Goal: Task Accomplishment & Management: Use online tool/utility

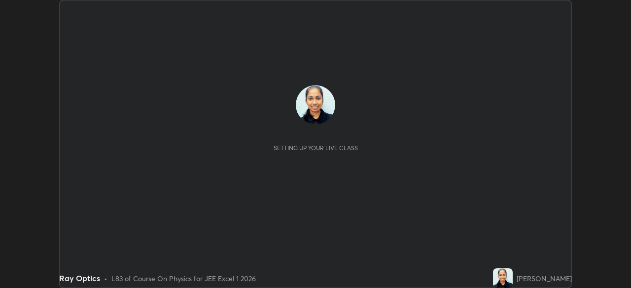
scroll to position [288, 631]
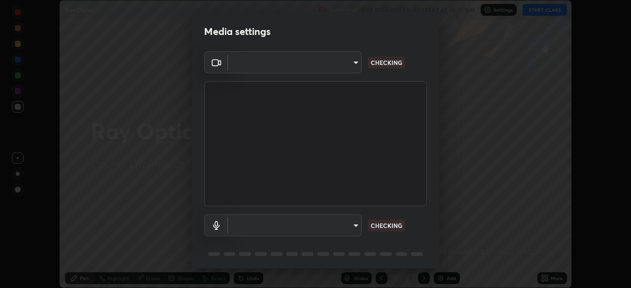
type input "100c0e0e409b1508d569c815e84311e0868d033d0fb9fb46bc53c870fbf18875"
click at [359, 227] on body "Erase all Ray Optics Recording WAS SCHEDULED TO START AT 10:35 AM Settings STAR…" at bounding box center [315, 144] width 631 height 288
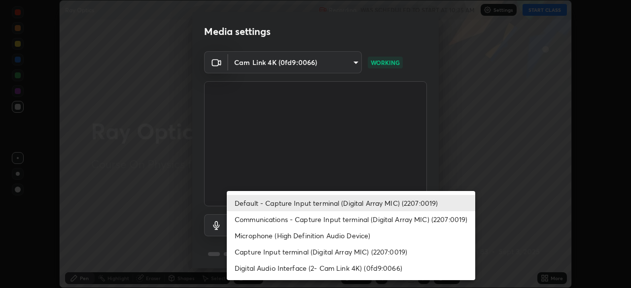
click at [315, 269] on li "Digital Audio Interface (2- Cam Link 4K) (0fd9:0066)" at bounding box center [351, 268] width 249 height 16
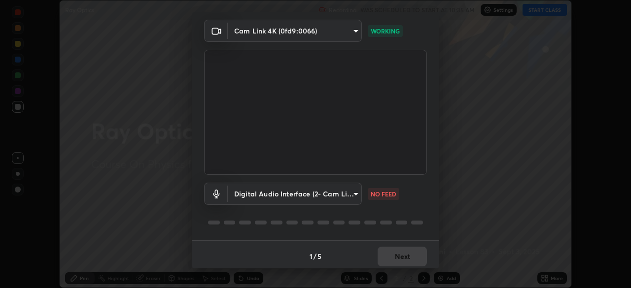
scroll to position [35, 0]
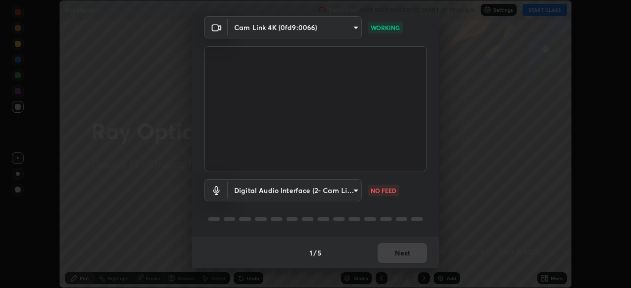
click at [352, 196] on body "Erase all Ray Optics Recording WAS SCHEDULED TO START AT 10:35 AM Settings STAR…" at bounding box center [315, 144] width 631 height 288
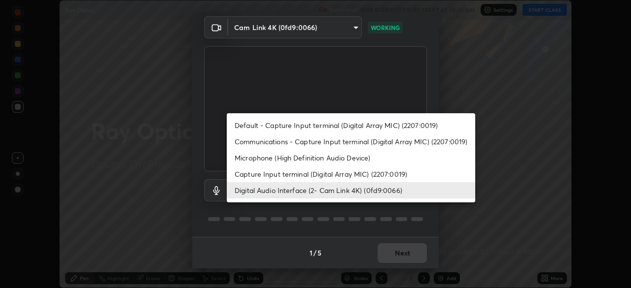
click at [339, 127] on li "Default - Capture Input terminal (Digital Array MIC) (2207:0019)" at bounding box center [351, 125] width 249 height 16
type input "default"
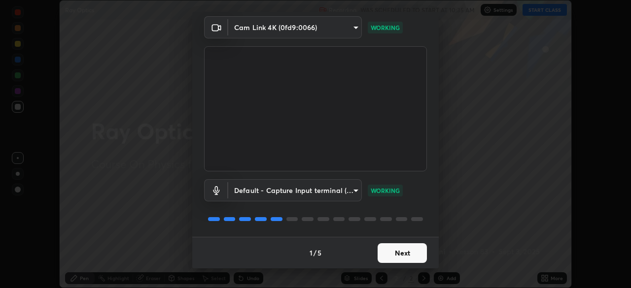
click at [420, 257] on button "Next" at bounding box center [402, 254] width 49 height 20
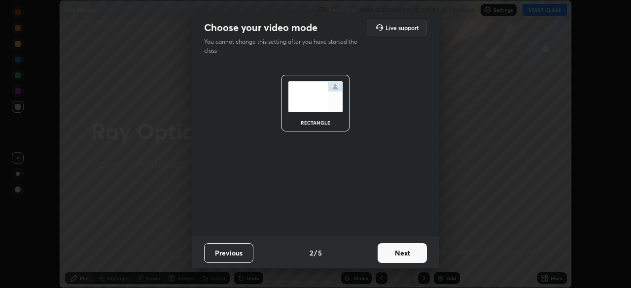
scroll to position [0, 0]
click at [411, 256] on button "Next" at bounding box center [402, 254] width 49 height 20
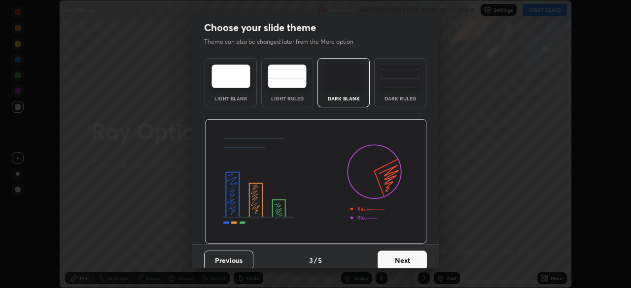
click at [410, 259] on button "Next" at bounding box center [402, 261] width 49 height 20
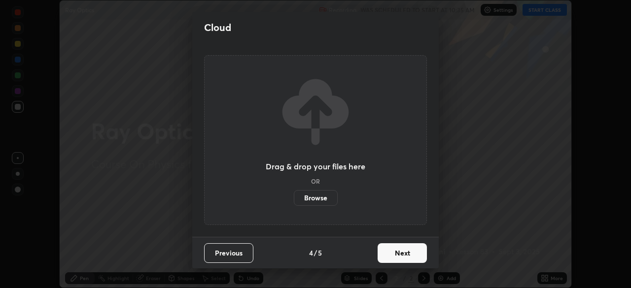
click at [412, 256] on button "Next" at bounding box center [402, 254] width 49 height 20
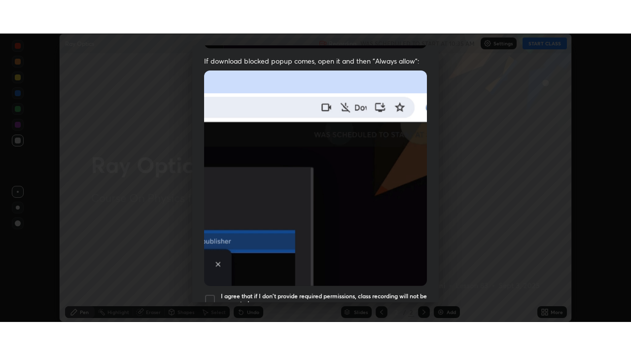
scroll to position [236, 0]
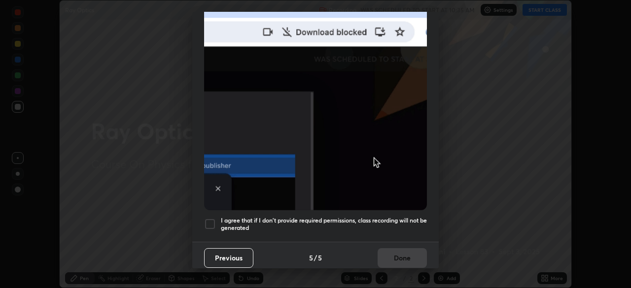
click at [411, 219] on h5 "I agree that if I don't provide required permissions, class recording will not …" at bounding box center [324, 224] width 206 height 15
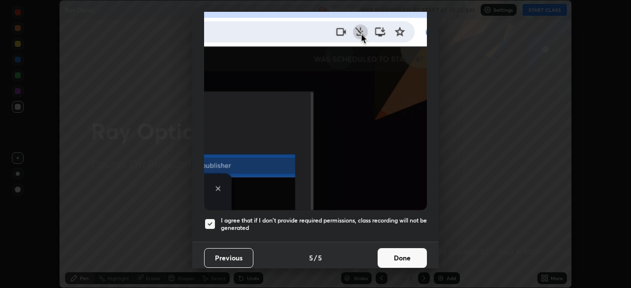
click at [416, 255] on button "Done" at bounding box center [402, 259] width 49 height 20
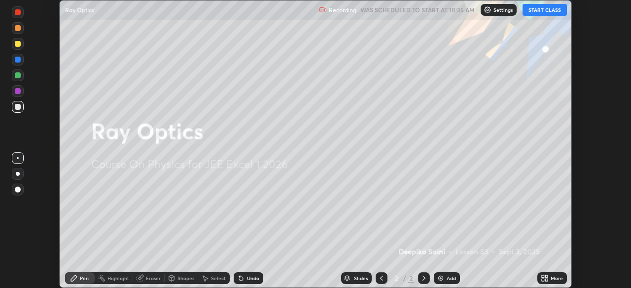
click at [545, 14] on button "START CLASS" at bounding box center [545, 10] width 44 height 12
click at [548, 277] on icon at bounding box center [546, 277] width 2 height 2
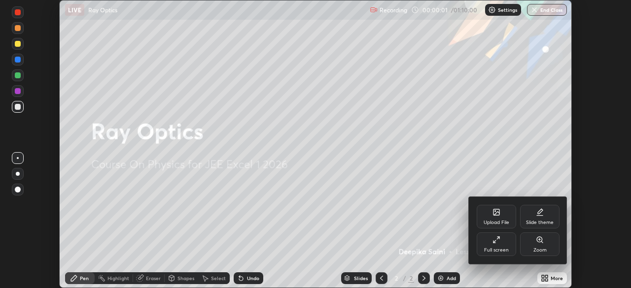
click at [509, 250] on div "Full screen" at bounding box center [496, 245] width 39 height 24
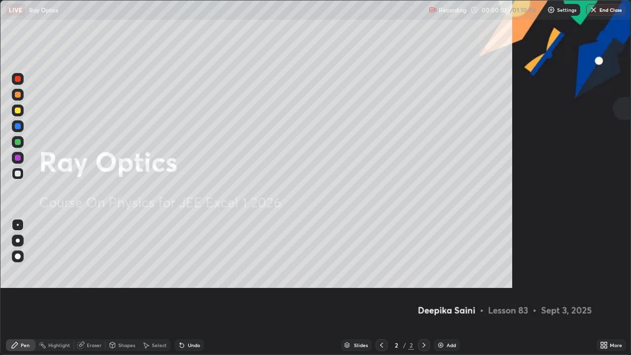
scroll to position [355, 631]
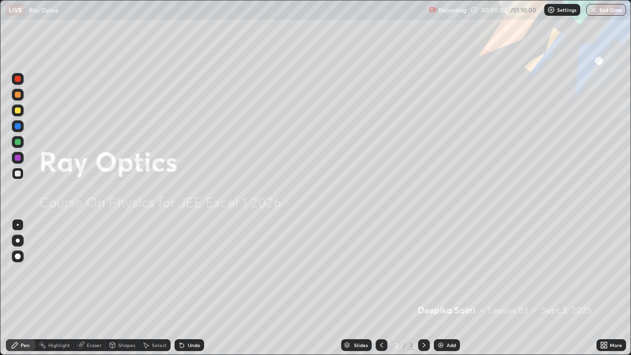
click at [455, 288] on div "Add" at bounding box center [451, 345] width 9 height 5
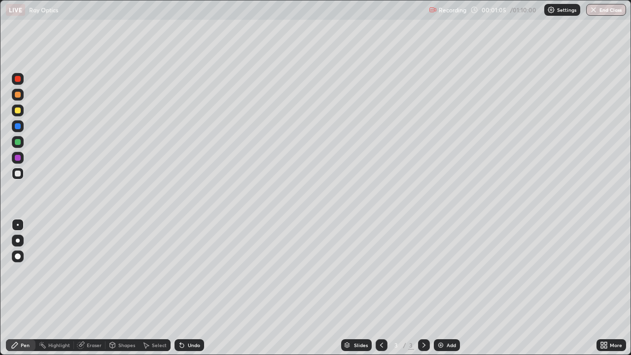
click at [17, 172] on div at bounding box center [18, 174] width 6 height 6
click at [17, 241] on div at bounding box center [18, 241] width 4 height 4
click at [19, 140] on div at bounding box center [18, 142] width 6 height 6
click at [16, 156] on div at bounding box center [18, 158] width 6 height 6
click at [18, 108] on div at bounding box center [18, 111] width 6 height 6
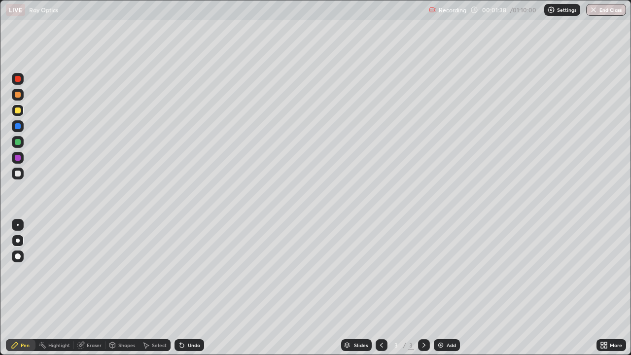
click at [17, 95] on div at bounding box center [18, 95] width 6 height 6
click at [16, 158] on div at bounding box center [18, 158] width 6 height 6
click at [18, 111] on div at bounding box center [18, 111] width 6 height 6
click at [17, 97] on div at bounding box center [18, 95] width 6 height 6
click at [21, 77] on div at bounding box center [18, 79] width 12 height 12
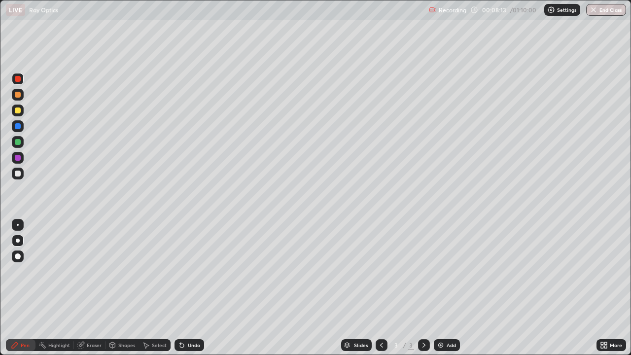
click at [446, 288] on div "Add" at bounding box center [447, 345] width 26 height 12
click at [16, 126] on div at bounding box center [18, 126] width 6 height 6
click at [18, 143] on div at bounding box center [18, 142] width 6 height 6
click at [16, 158] on div at bounding box center [18, 158] width 6 height 6
click at [451, 288] on div "Add" at bounding box center [451, 345] width 9 height 5
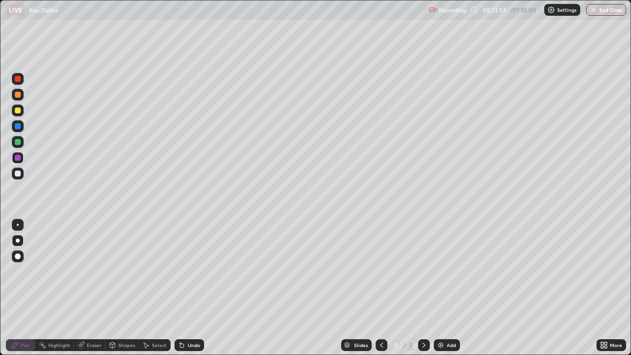
click at [98, 288] on div "Eraser" at bounding box center [94, 345] width 15 height 5
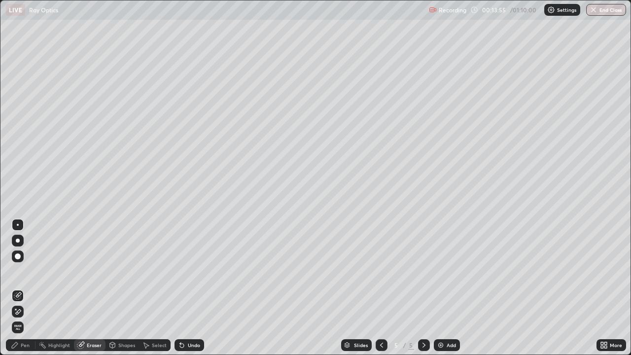
click at [29, 288] on div "Pen" at bounding box center [25, 345] width 9 height 5
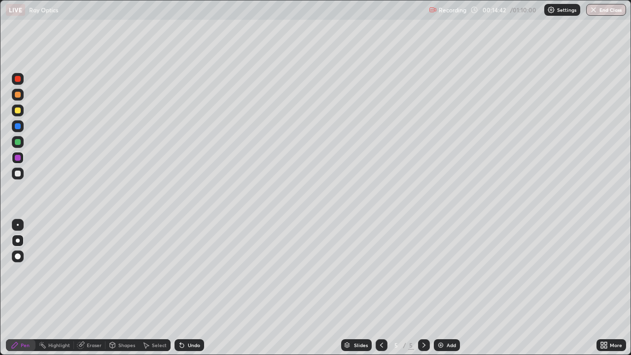
click at [442, 288] on img at bounding box center [441, 345] width 8 height 8
click at [114, 288] on div "Shapes" at bounding box center [123, 345] width 34 height 12
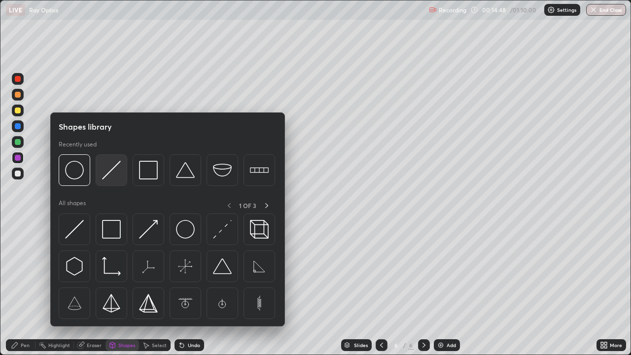
click at [108, 178] on img at bounding box center [111, 170] width 19 height 19
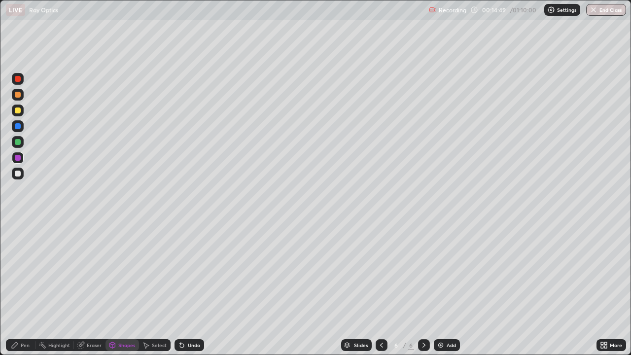
click at [18, 144] on div at bounding box center [18, 142] width 6 height 6
click at [18, 125] on div at bounding box center [18, 126] width 6 height 6
click at [17, 95] on div at bounding box center [18, 95] width 6 height 6
click at [16, 78] on div at bounding box center [18, 79] width 6 height 6
click at [22, 288] on div "Pen" at bounding box center [21, 345] width 30 height 12
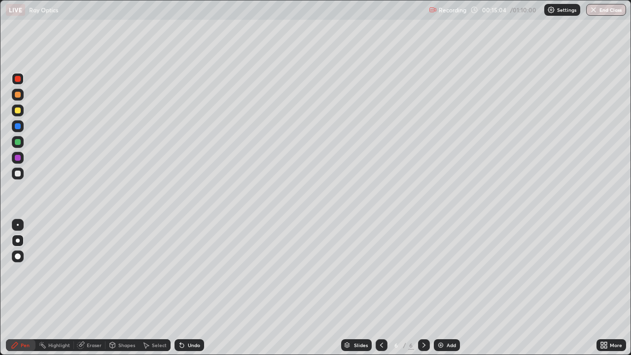
click at [25, 288] on div "Pen" at bounding box center [25, 345] width 9 height 5
click at [17, 176] on div at bounding box center [18, 174] width 6 height 6
click at [85, 288] on div "Eraser" at bounding box center [90, 345] width 32 height 12
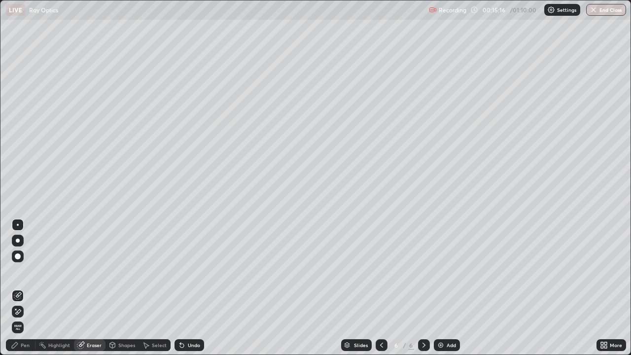
click at [19, 288] on div "Pen" at bounding box center [21, 345] width 30 height 12
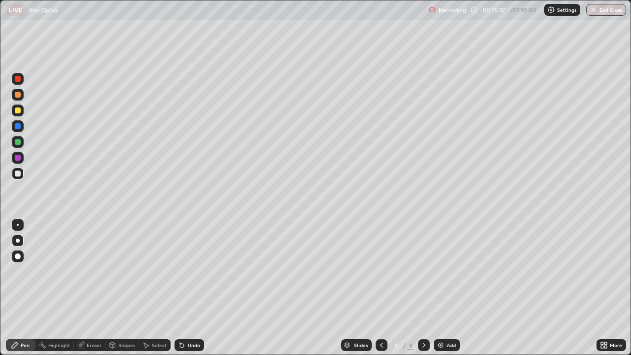
click at [18, 158] on div at bounding box center [18, 158] width 6 height 6
click at [17, 110] on div at bounding box center [18, 111] width 6 height 6
click at [19, 158] on div at bounding box center [18, 158] width 6 height 6
click at [18, 111] on div at bounding box center [18, 111] width 6 height 6
click at [17, 156] on div at bounding box center [18, 158] width 6 height 6
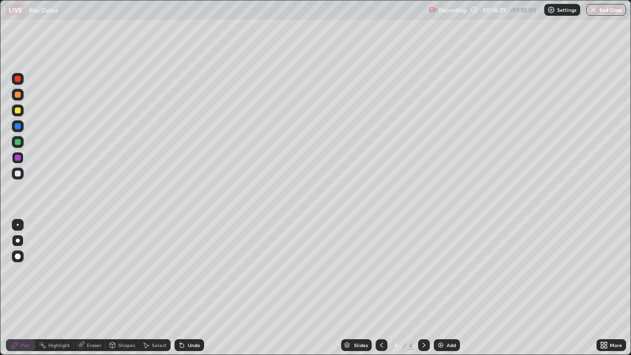
click at [16, 111] on div at bounding box center [18, 111] width 6 height 6
click at [440, 288] on div "Add" at bounding box center [447, 345] width 26 height 12
click at [381, 288] on icon at bounding box center [382, 345] width 8 height 8
click at [423, 288] on icon at bounding box center [424, 345] width 8 height 8
click at [118, 288] on div "Shapes" at bounding box center [126, 345] width 17 height 5
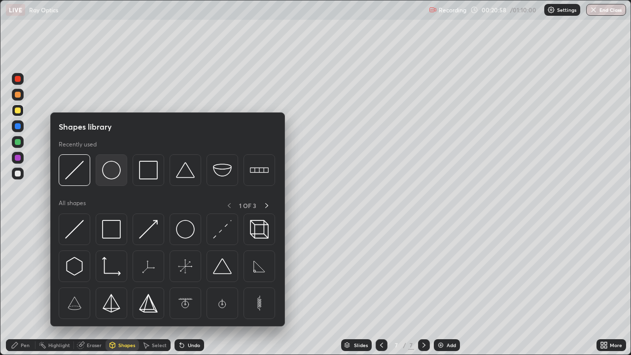
click at [113, 172] on img at bounding box center [111, 170] width 19 height 19
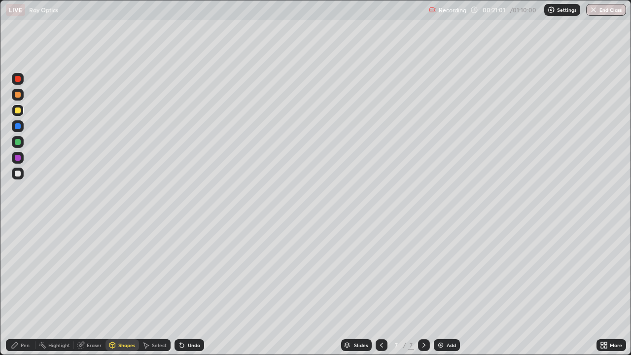
click at [18, 288] on icon at bounding box center [15, 345] width 8 height 8
click at [115, 288] on icon at bounding box center [112, 345] width 8 height 8
click at [26, 229] on div "Erase all" at bounding box center [18, 178] width 24 height 316
click at [15, 288] on div "Pen" at bounding box center [21, 345] width 30 height 12
click at [16, 128] on div at bounding box center [18, 126] width 6 height 6
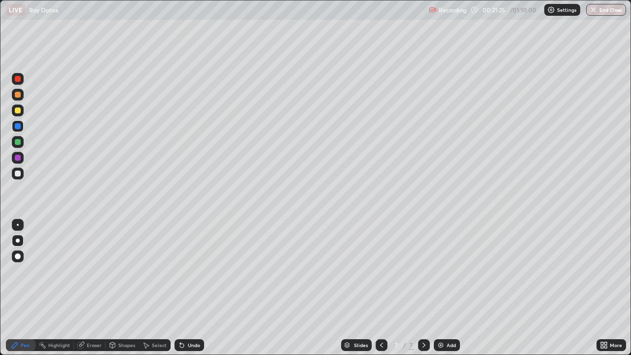
click at [18, 108] on div at bounding box center [18, 111] width 6 height 6
click at [16, 160] on div at bounding box center [18, 158] width 6 height 6
click at [18, 111] on div at bounding box center [18, 111] width 6 height 6
click at [17, 158] on div at bounding box center [18, 158] width 6 height 6
click at [188, 288] on div "Undo" at bounding box center [194, 345] width 12 height 5
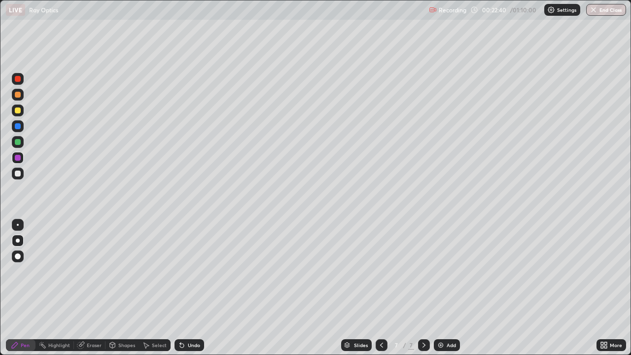
click at [190, 288] on div "Undo" at bounding box center [194, 345] width 12 height 5
click at [189, 288] on div "Undo" at bounding box center [194, 345] width 12 height 5
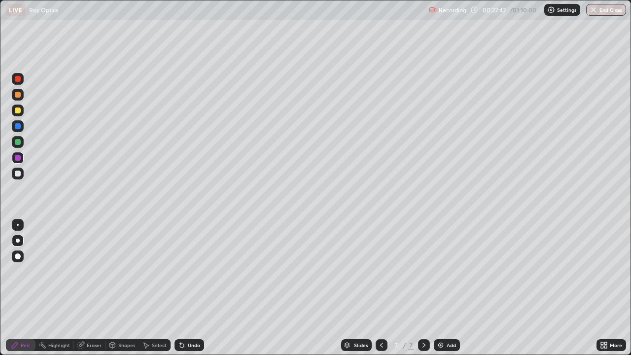
click at [190, 288] on div "Undo" at bounding box center [194, 345] width 12 height 5
click at [189, 288] on div "Undo" at bounding box center [194, 345] width 12 height 5
click at [18, 108] on div at bounding box center [18, 111] width 6 height 6
click at [18, 158] on div at bounding box center [18, 158] width 6 height 6
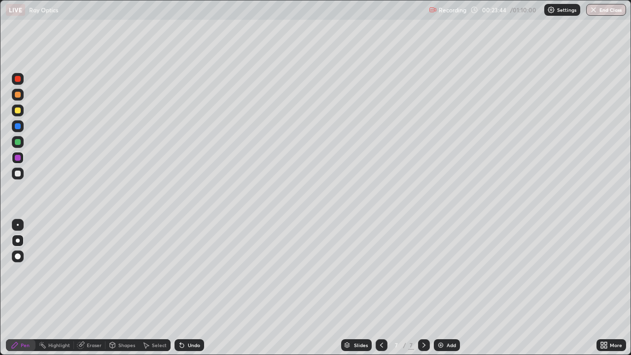
click at [15, 143] on div at bounding box center [18, 142] width 6 height 6
click at [77, 288] on icon at bounding box center [81, 345] width 8 height 8
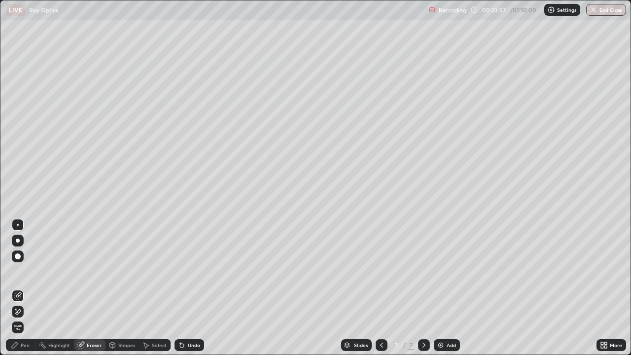
click at [20, 288] on div "Pen" at bounding box center [21, 345] width 30 height 12
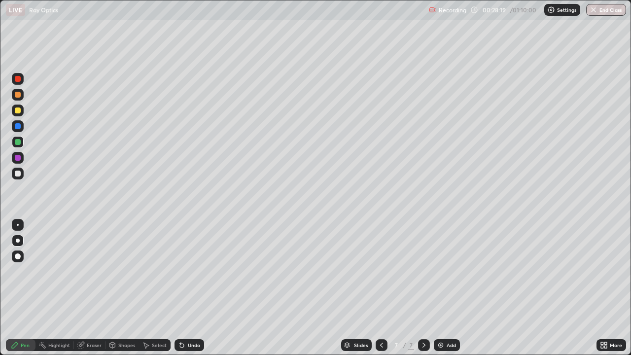
click at [441, 288] on img at bounding box center [441, 345] width 8 height 8
click at [18, 159] on div at bounding box center [18, 158] width 6 height 6
click at [17, 126] on div at bounding box center [18, 126] width 6 height 6
click at [438, 288] on img at bounding box center [441, 345] width 8 height 8
click at [122, 288] on div "Shapes" at bounding box center [126, 345] width 17 height 5
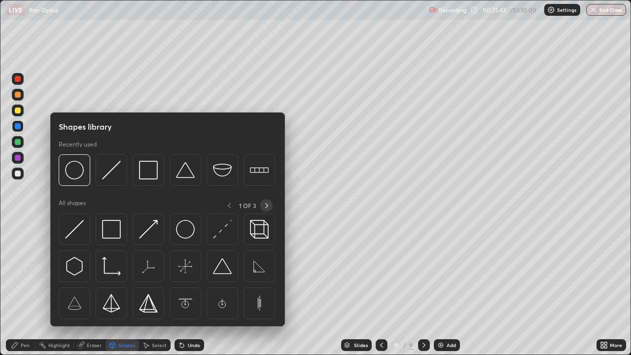
click at [267, 206] on icon at bounding box center [266, 205] width 3 height 5
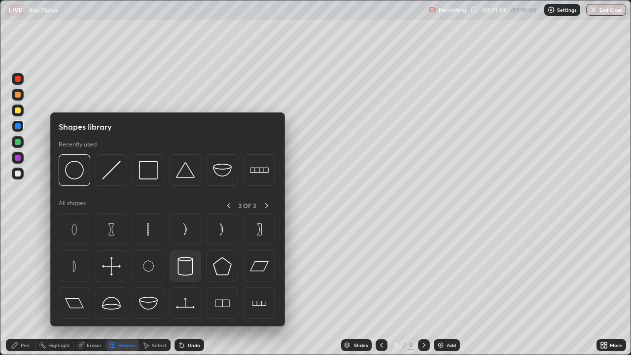
click at [184, 272] on img at bounding box center [185, 266] width 19 height 19
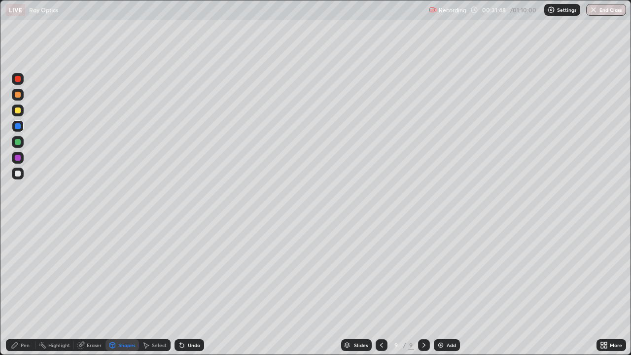
click at [19, 127] on div at bounding box center [18, 126] width 6 height 6
click at [185, 288] on div "Undo" at bounding box center [190, 345] width 30 height 12
click at [11, 288] on icon at bounding box center [15, 345] width 8 height 8
click at [18, 127] on div at bounding box center [18, 126] width 6 height 6
click at [18, 111] on div at bounding box center [18, 111] width 6 height 6
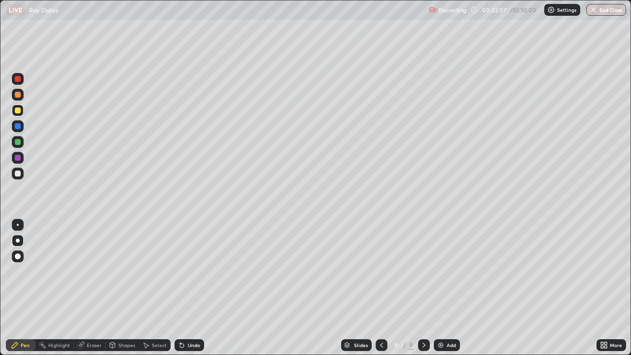
click at [16, 156] on div at bounding box center [18, 158] width 6 height 6
click at [18, 174] on div at bounding box center [18, 174] width 6 height 6
click at [15, 142] on div at bounding box center [18, 142] width 6 height 6
click at [16, 126] on div at bounding box center [18, 126] width 6 height 6
click at [17, 109] on div at bounding box center [18, 111] width 6 height 6
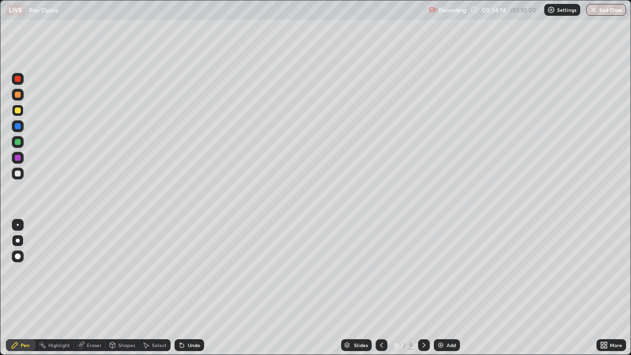
click at [117, 288] on div "Shapes" at bounding box center [123, 345] width 34 height 12
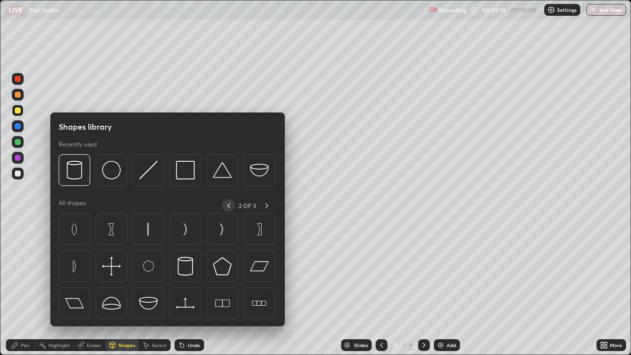
click at [229, 205] on icon at bounding box center [229, 206] width 8 height 8
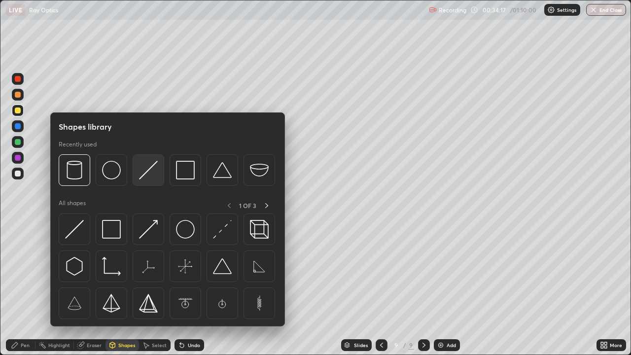
click at [143, 173] on img at bounding box center [148, 170] width 19 height 19
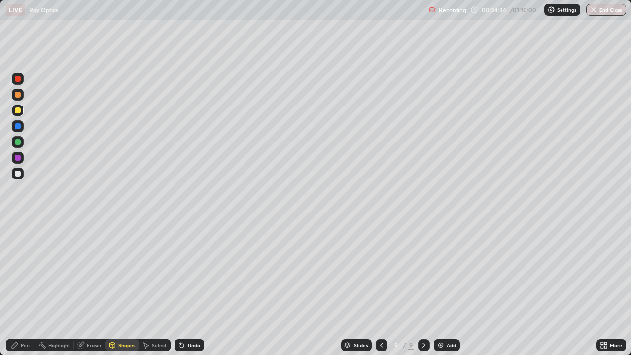
click at [18, 145] on div at bounding box center [18, 142] width 12 height 12
click at [24, 288] on div "Pen" at bounding box center [25, 345] width 9 height 5
click at [188, 288] on div "Undo" at bounding box center [194, 345] width 12 height 5
click at [186, 288] on div "Undo" at bounding box center [190, 345] width 30 height 12
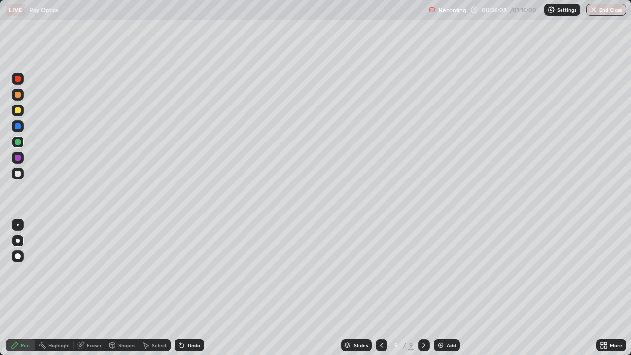
click at [186, 288] on div "Undo" at bounding box center [190, 345] width 30 height 12
click at [185, 288] on div "Undo" at bounding box center [190, 345] width 30 height 12
click at [188, 288] on div "Undo" at bounding box center [190, 345] width 30 height 12
click at [188, 288] on div "Undo" at bounding box center [194, 345] width 12 height 5
click at [187, 288] on div "Undo" at bounding box center [190, 345] width 30 height 12
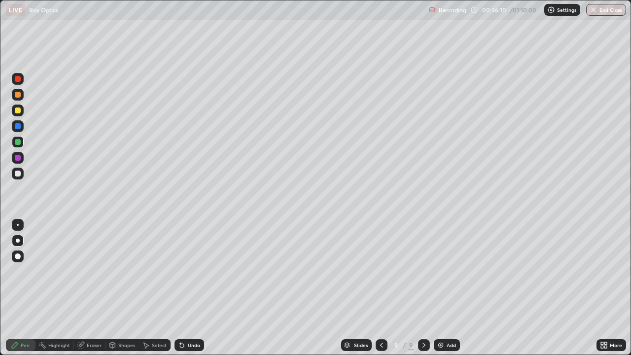
click at [188, 288] on div "Undo" at bounding box center [194, 345] width 12 height 5
click at [18, 81] on div at bounding box center [18, 79] width 6 height 6
click at [442, 288] on img at bounding box center [441, 345] width 8 height 8
click at [15, 108] on div at bounding box center [18, 111] width 6 height 6
click at [18, 143] on div at bounding box center [18, 142] width 6 height 6
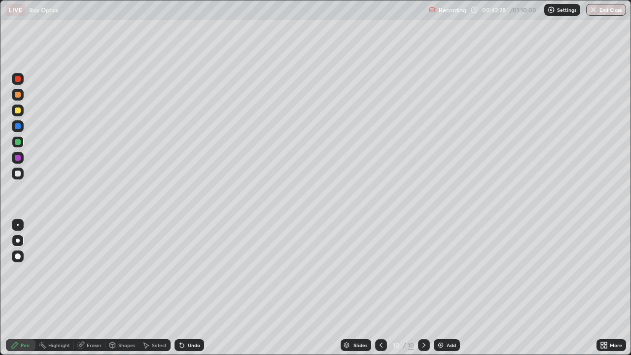
click at [193, 288] on div "Undo" at bounding box center [194, 345] width 12 height 5
click at [122, 288] on div "Shapes" at bounding box center [126, 345] width 17 height 5
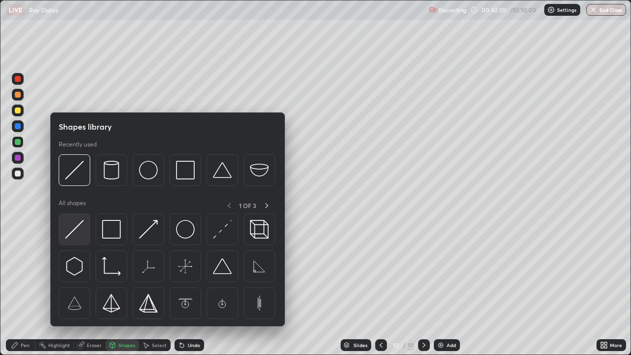
click at [83, 235] on img at bounding box center [74, 229] width 19 height 19
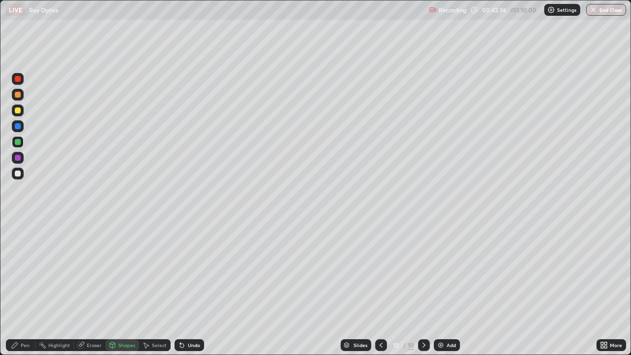
click at [15, 157] on div at bounding box center [18, 158] width 6 height 6
click at [22, 288] on div "Pen" at bounding box center [21, 345] width 30 height 12
click at [117, 288] on div "Shapes" at bounding box center [123, 345] width 34 height 12
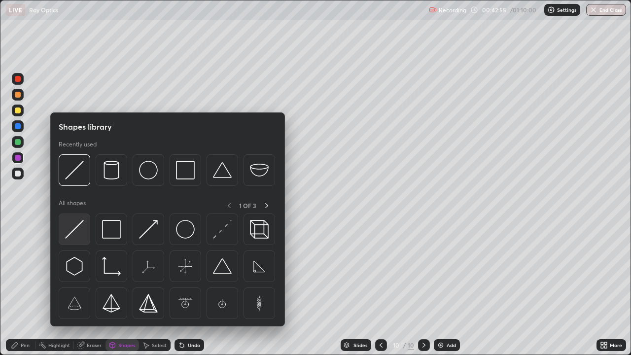
click at [74, 233] on img at bounding box center [74, 229] width 19 height 19
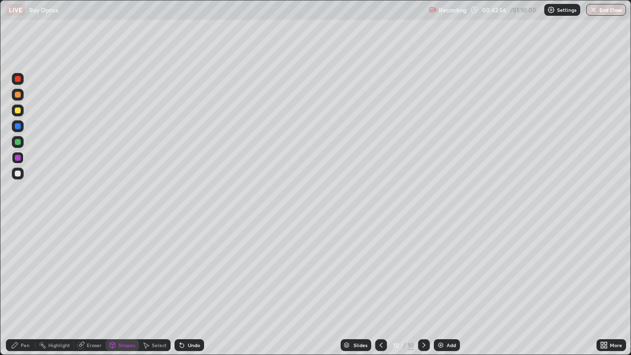
click at [18, 141] on div at bounding box center [18, 142] width 6 height 6
click at [18, 95] on div at bounding box center [18, 95] width 6 height 6
click at [23, 288] on div "Pen" at bounding box center [21, 345] width 30 height 12
click at [17, 157] on div at bounding box center [18, 158] width 6 height 6
click at [16, 173] on div at bounding box center [18, 174] width 6 height 6
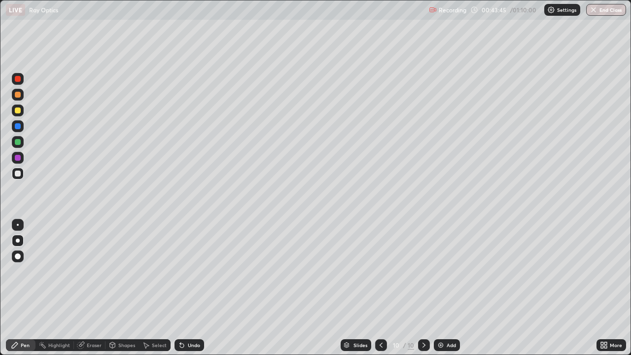
click at [120, 288] on div "Shapes" at bounding box center [126, 345] width 17 height 5
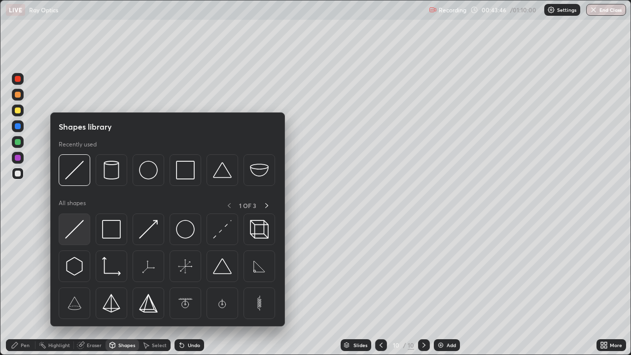
click at [68, 237] on img at bounding box center [74, 229] width 19 height 19
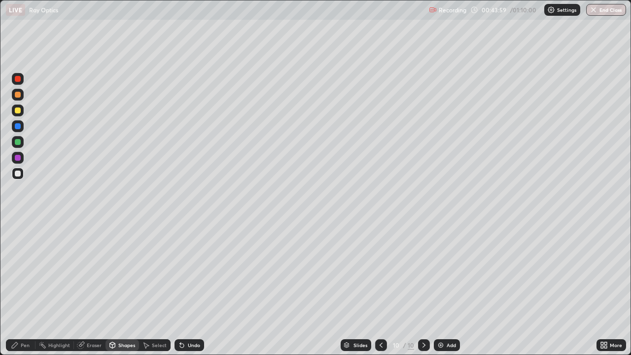
click at [22, 288] on div "Pen" at bounding box center [25, 345] width 9 height 5
click at [447, 288] on div "Add" at bounding box center [451, 345] width 9 height 5
click at [19, 159] on div at bounding box center [18, 158] width 6 height 6
click at [17, 108] on div at bounding box center [18, 111] width 6 height 6
click at [380, 288] on icon at bounding box center [381, 345] width 3 height 5
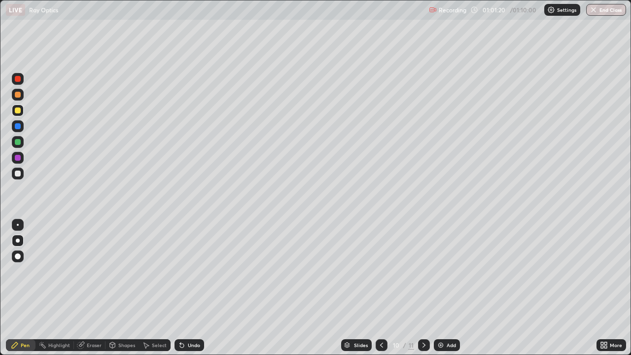
click at [423, 288] on icon at bounding box center [424, 345] width 8 height 8
click at [424, 288] on icon at bounding box center [424, 345] width 3 height 5
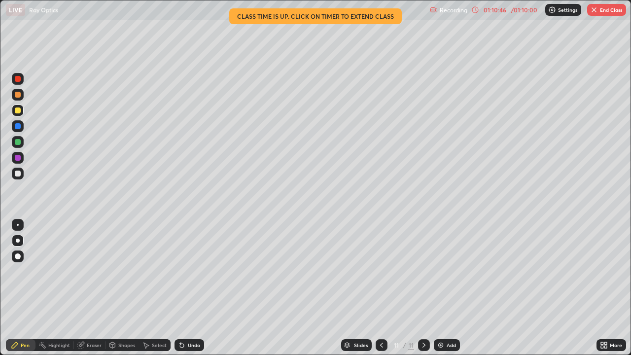
click at [609, 9] on button "End Class" at bounding box center [606, 10] width 39 height 12
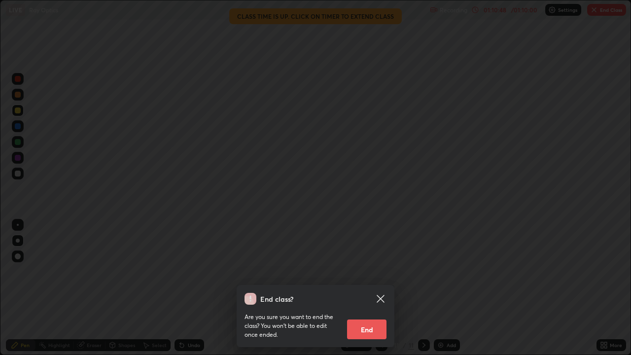
click at [366, 288] on button "End" at bounding box center [366, 330] width 39 height 20
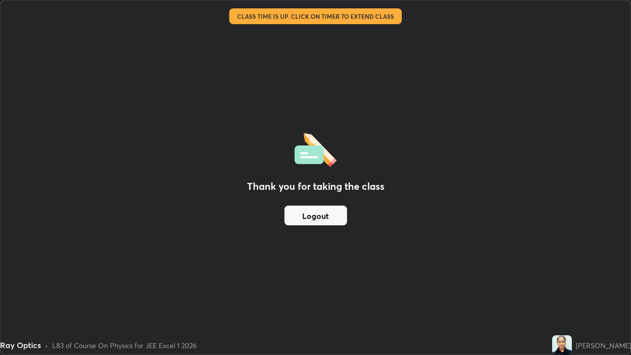
click at [324, 217] on button "Logout" at bounding box center [316, 216] width 63 height 20
